Goal: Browse casually: Explore the website without a specific task or goal

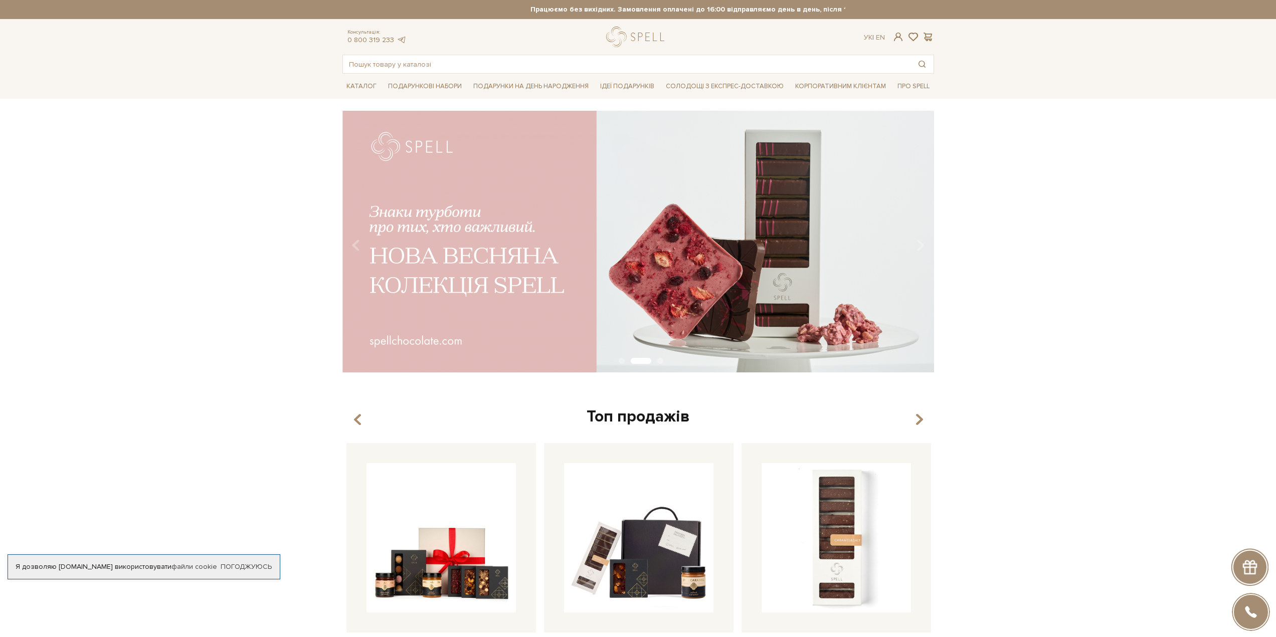
click at [350, 242] on img at bounding box center [638, 242] width 592 height 262
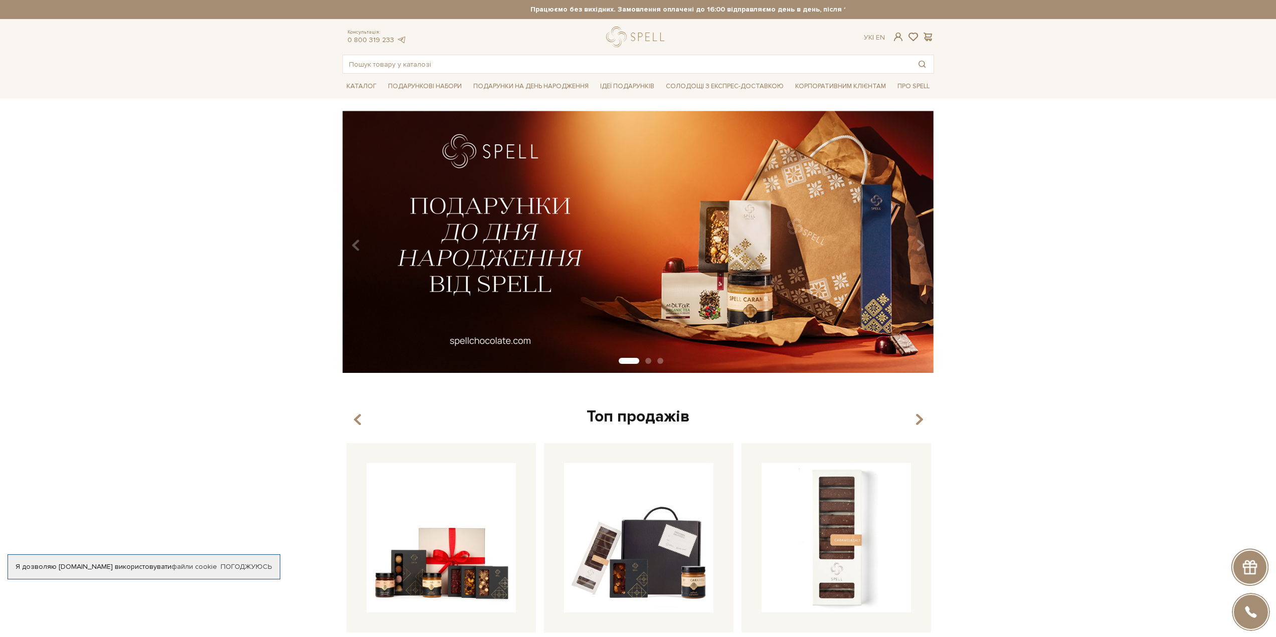
click at [529, 291] on img at bounding box center [638, 242] width 592 height 262
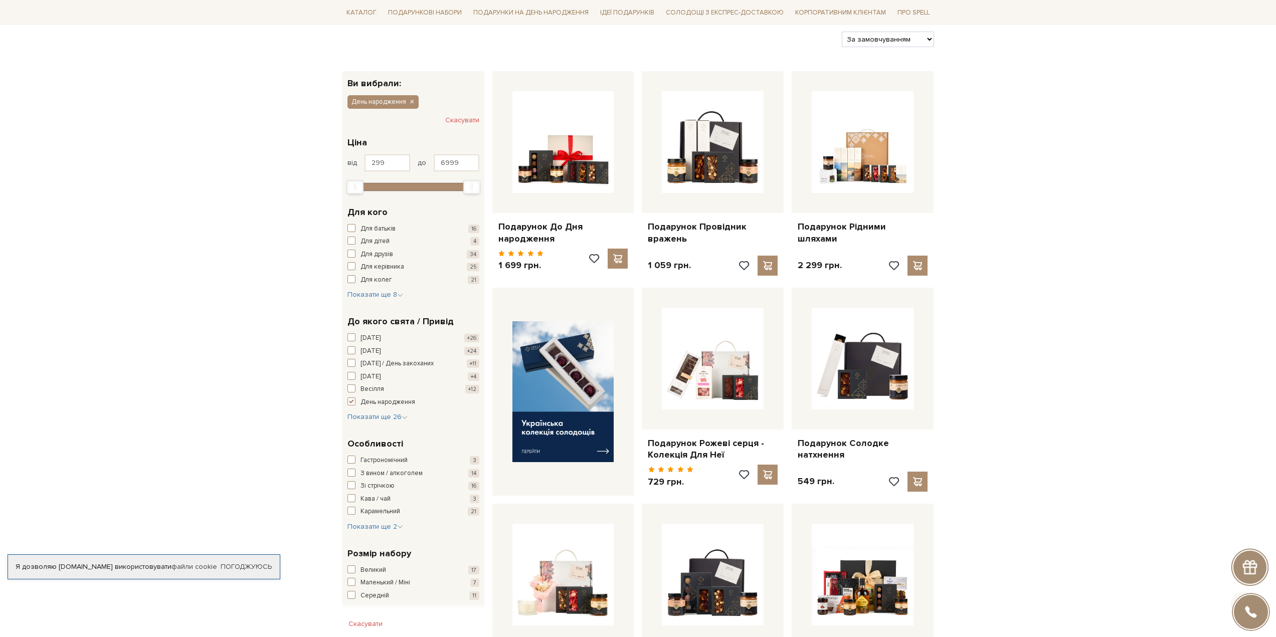
scroll to position [301, 0]
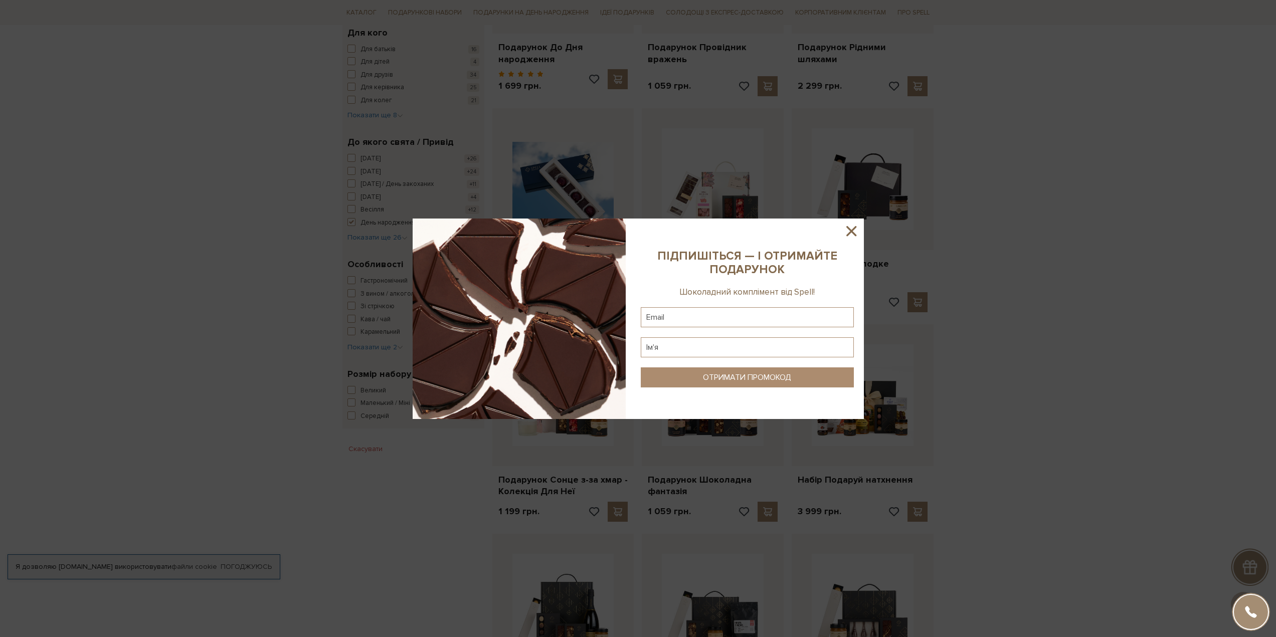
click at [857, 233] on icon at bounding box center [851, 231] width 17 height 17
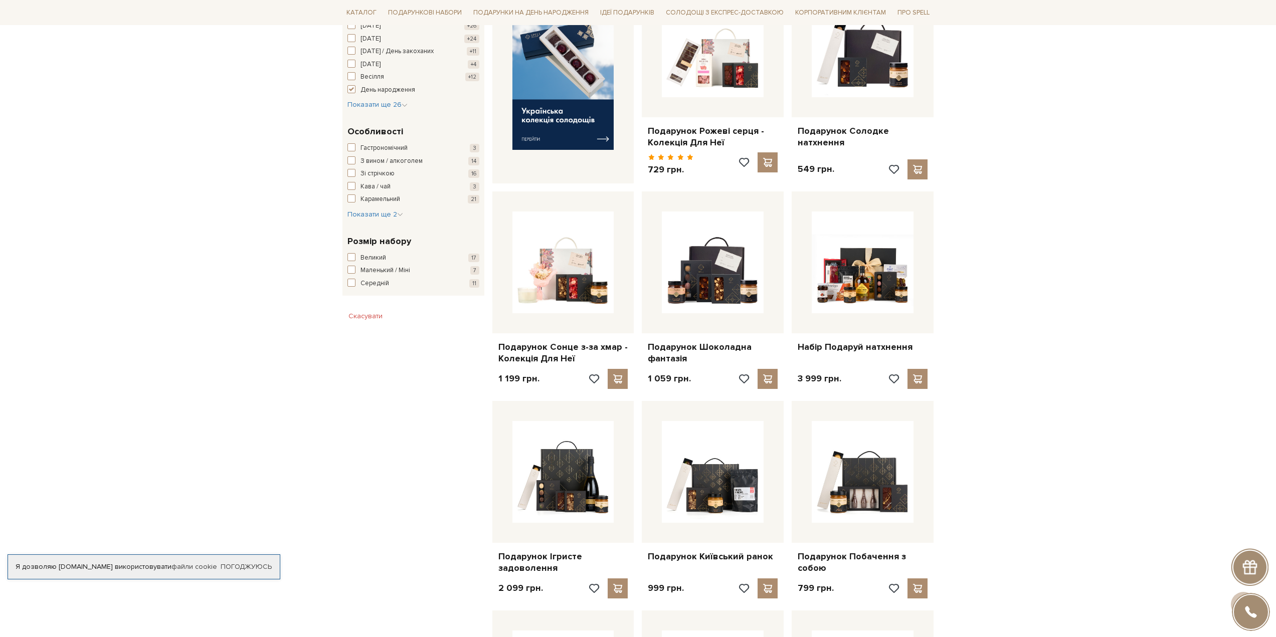
scroll to position [652, 0]
